Goal: Check status: Check status

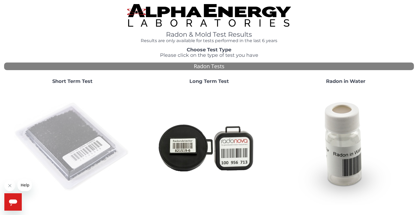
click at [65, 151] on img at bounding box center [72, 147] width 117 height 117
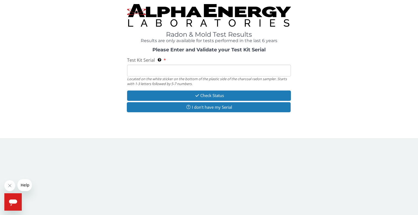
click at [134, 75] on input "Test Kit Serial Located on the white sticker on the bottom of the plastic side …" at bounding box center [209, 71] width 164 height 12
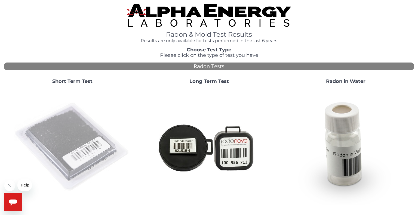
click at [76, 128] on img at bounding box center [72, 147] width 117 height 117
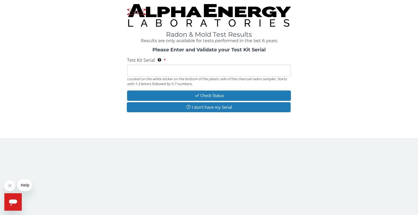
click at [140, 70] on input "Test Kit Serial Located on the white sticker on the bottom of the plastic side …" at bounding box center [209, 71] width 164 height 12
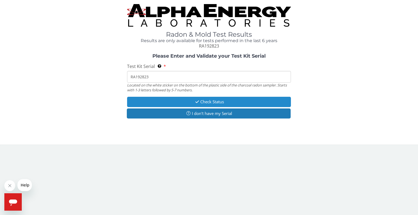
type input "RA192823"
click at [157, 99] on button "Check Status" at bounding box center [209, 102] width 164 height 10
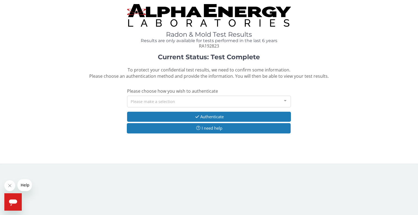
click at [285, 101] on div at bounding box center [285, 101] width 11 height 10
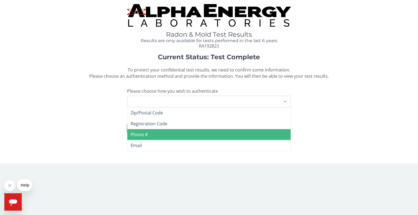
click at [156, 134] on span "Phone #" at bounding box center [208, 134] width 163 height 11
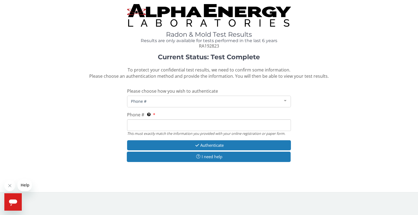
click at [138, 126] on input "Phone # This must exactly match the information you provided with your online r…" at bounding box center [209, 125] width 164 height 12
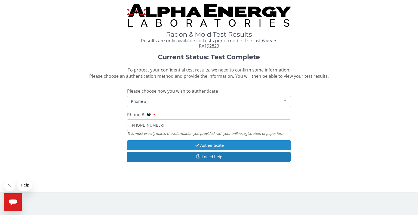
type input "[PHONE_NUMBER]"
click at [179, 145] on button "Authenticate" at bounding box center [209, 145] width 164 height 10
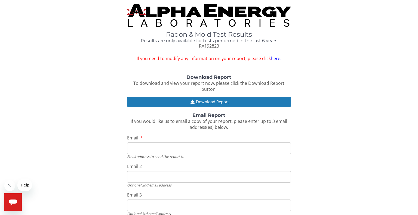
click at [147, 147] on input "Email" at bounding box center [209, 149] width 164 height 12
type input "bremco7@cox.com"
click at [135, 179] on input "Email 2" at bounding box center [209, 177] width 164 height 12
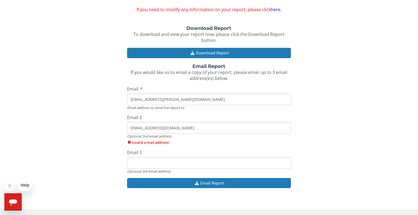
scroll to position [43, 0]
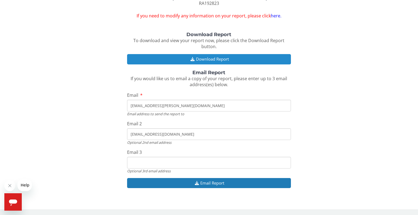
type input "PLePage@provwater.com"
click at [184, 59] on button "Download Report" at bounding box center [209, 59] width 164 height 10
